Goal: Transaction & Acquisition: Book appointment/travel/reservation

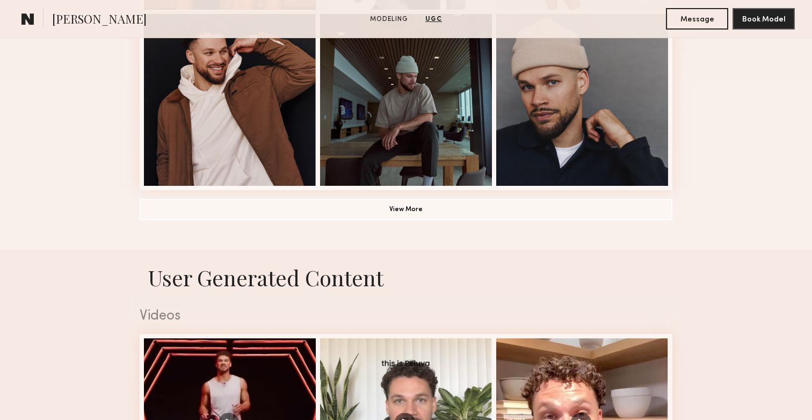
scroll to position [799, 0]
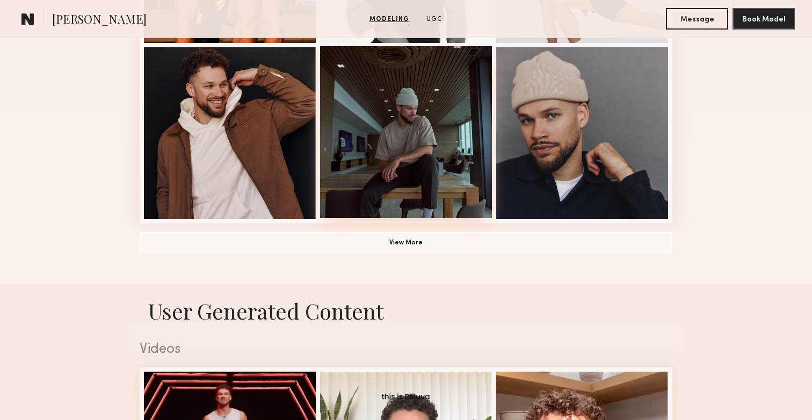
click at [386, 174] on div at bounding box center [406, 132] width 172 height 172
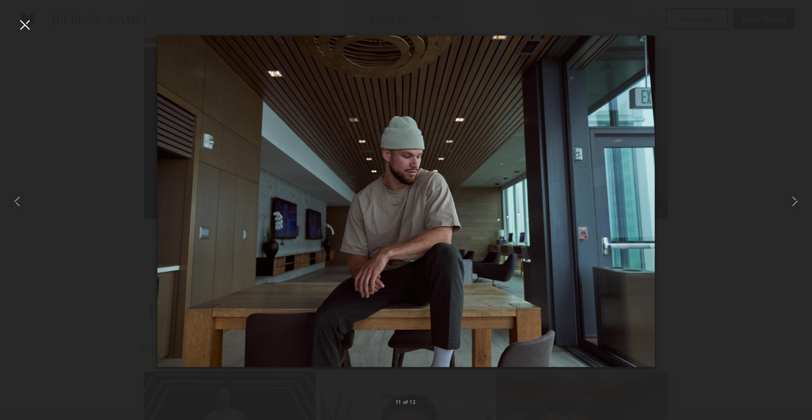
click at [705, 197] on div at bounding box center [406, 201] width 812 height 369
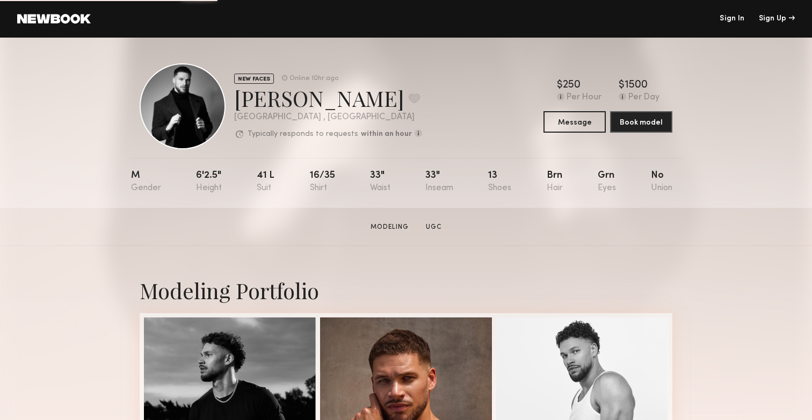
click at [301, 102] on div "[PERSON_NAME] Favorite" at bounding box center [328, 98] width 188 height 28
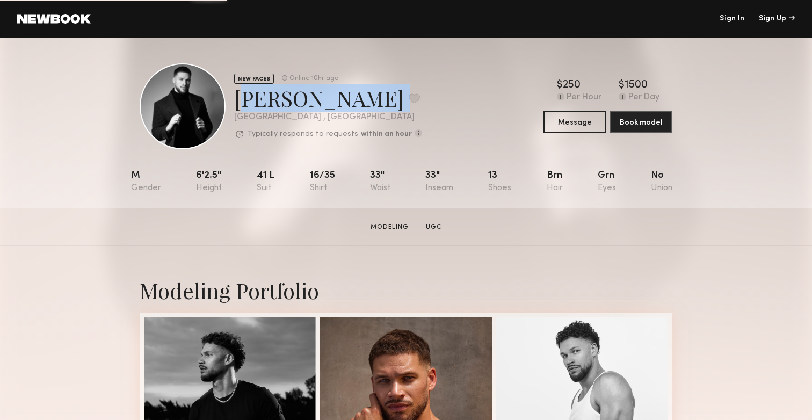
click at [301, 102] on div "[PERSON_NAME] Favorite" at bounding box center [328, 98] width 188 height 28
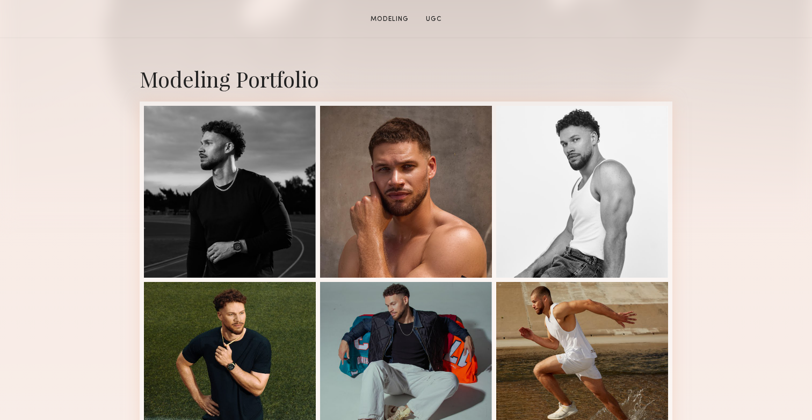
scroll to position [332, 0]
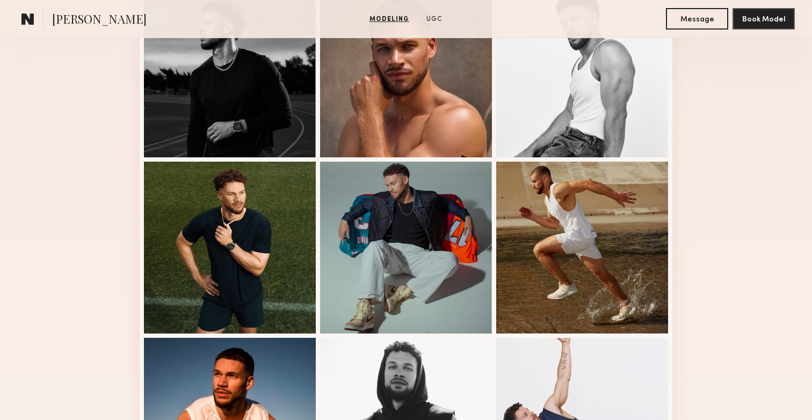
click at [380, 243] on div at bounding box center [406, 248] width 172 height 172
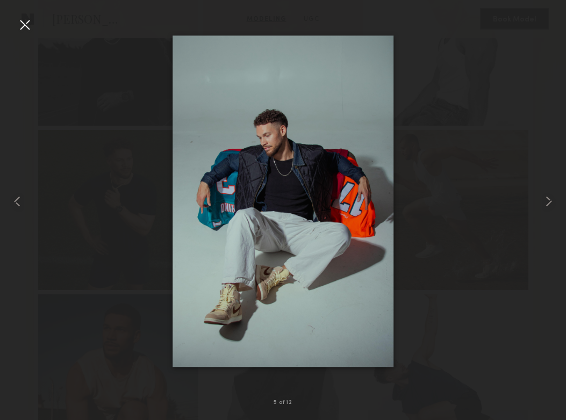
click at [499, 144] on div at bounding box center [283, 201] width 566 height 369
